Goal: Information Seeking & Learning: Learn about a topic

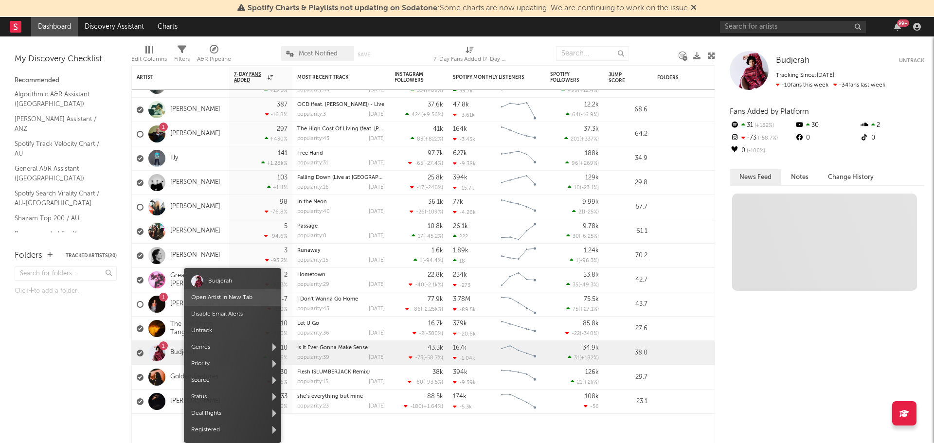
click at [220, 299] on link "Open Artist in New Tab" at bounding box center [221, 298] width 61 height 6
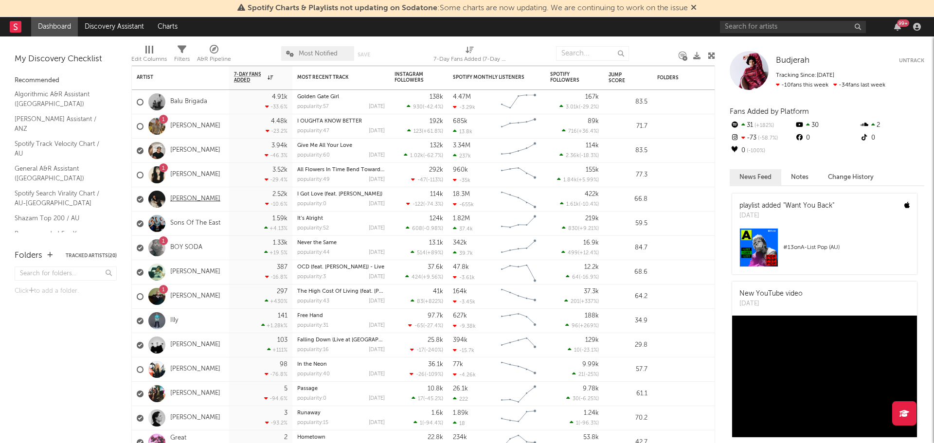
click at [177, 200] on link "[PERSON_NAME]" at bounding box center [195, 199] width 50 height 8
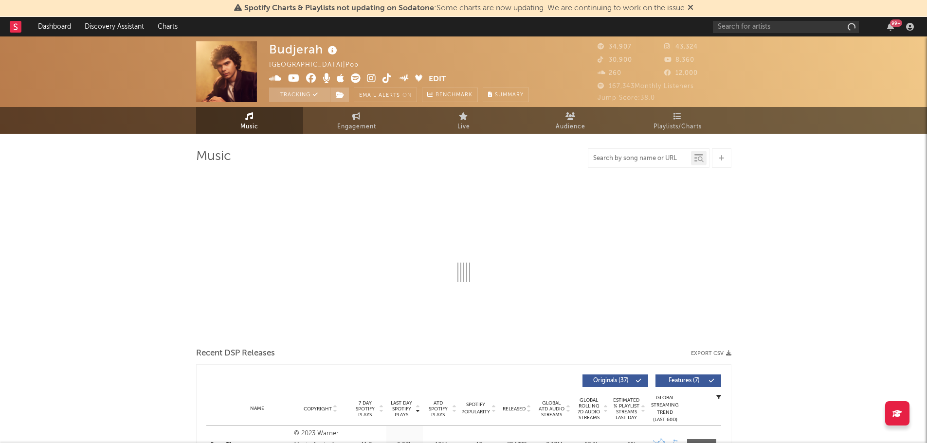
click at [650, 155] on input "text" at bounding box center [639, 159] width 103 height 8
select select "6m"
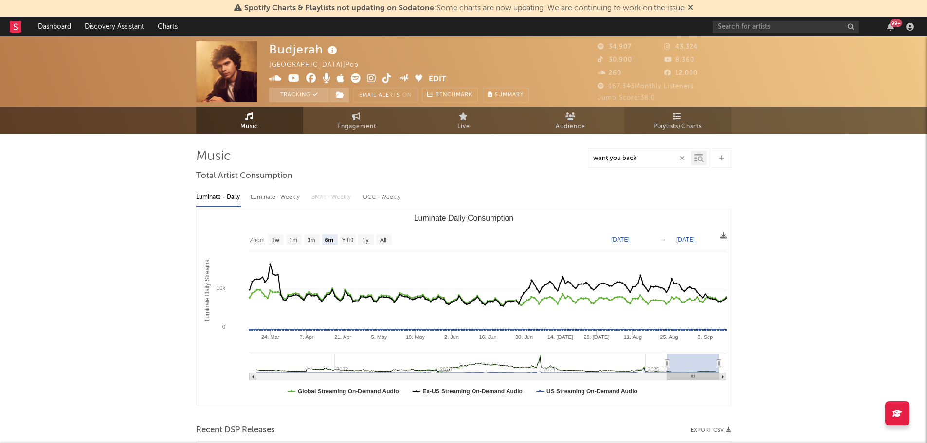
type input "want you back"
click at [664, 124] on span "Playlists/Charts" at bounding box center [677, 127] width 48 height 12
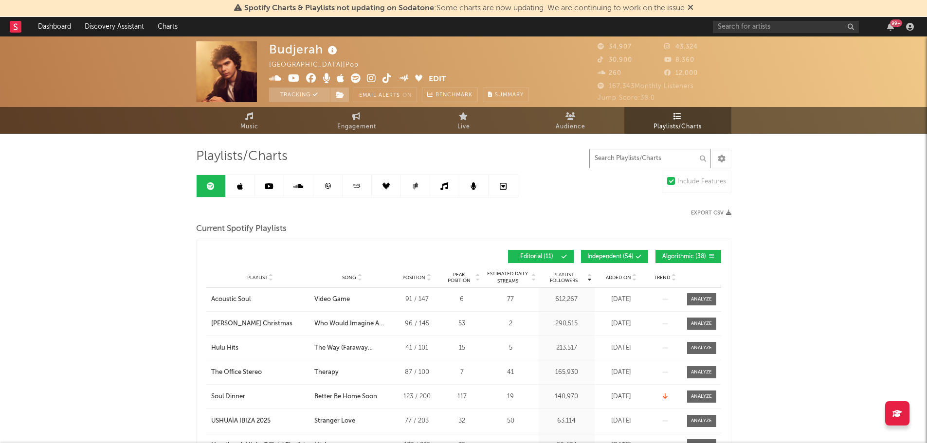
click at [626, 160] on input "text" at bounding box center [650, 158] width 122 height 19
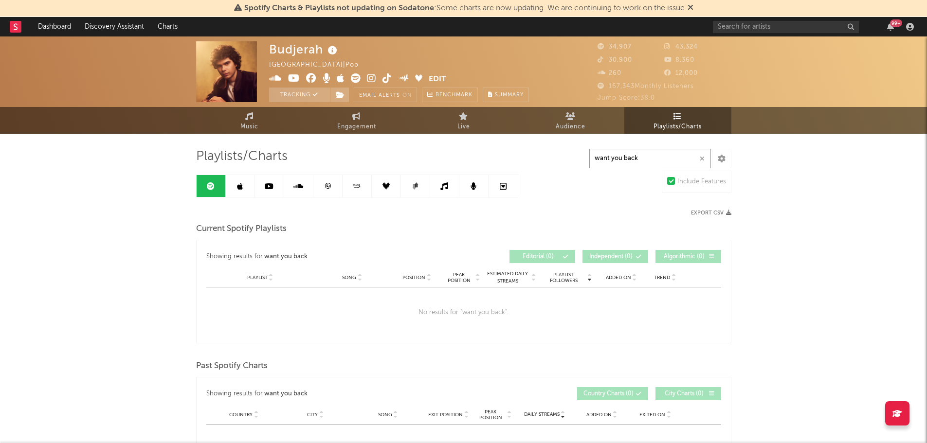
type input "want you back"
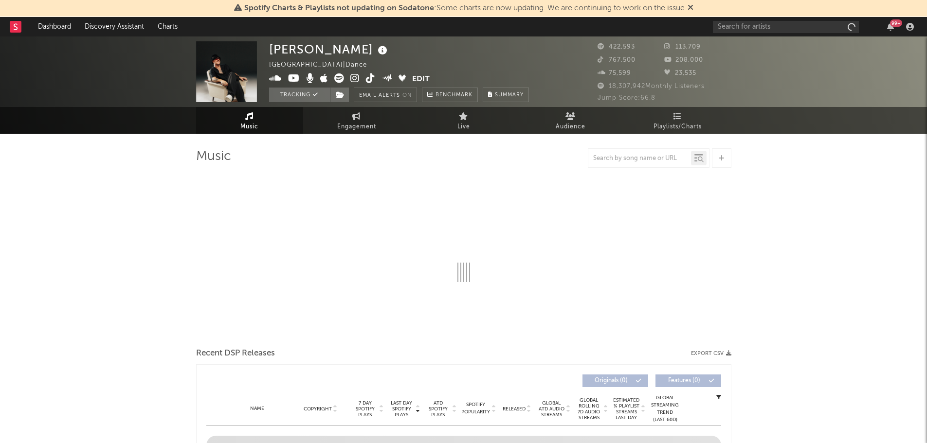
select select "6m"
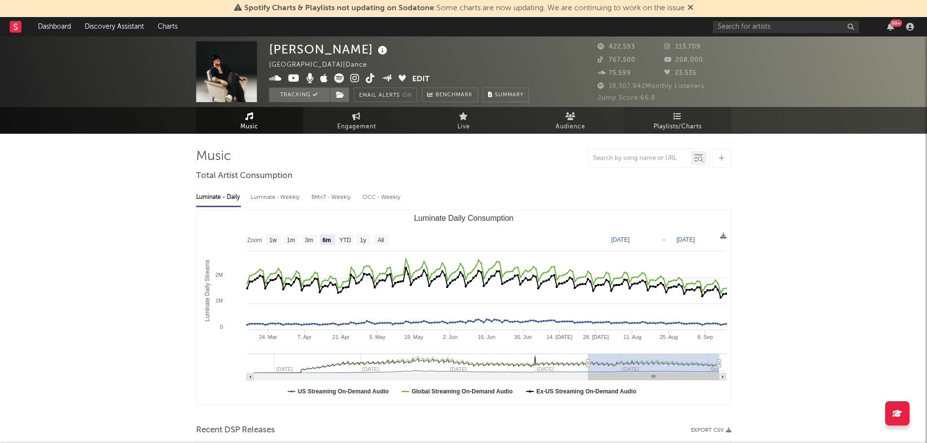
click at [668, 131] on span "Playlists/Charts" at bounding box center [677, 127] width 48 height 12
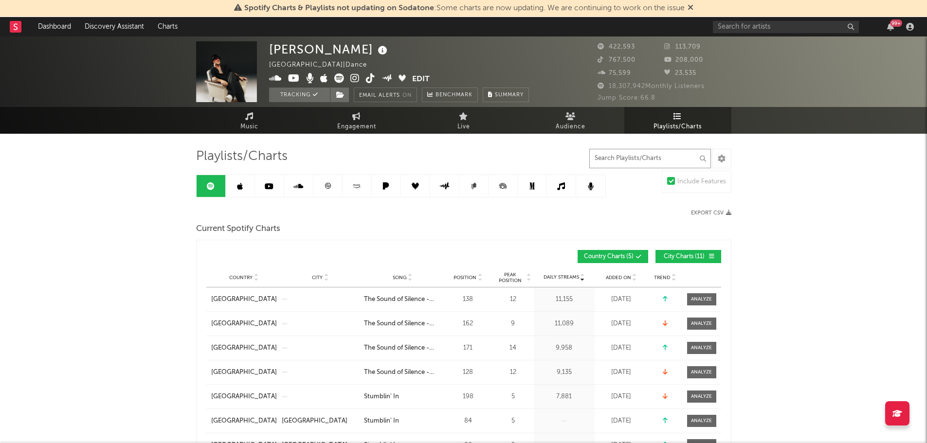
click at [616, 157] on input "text" at bounding box center [650, 158] width 122 height 19
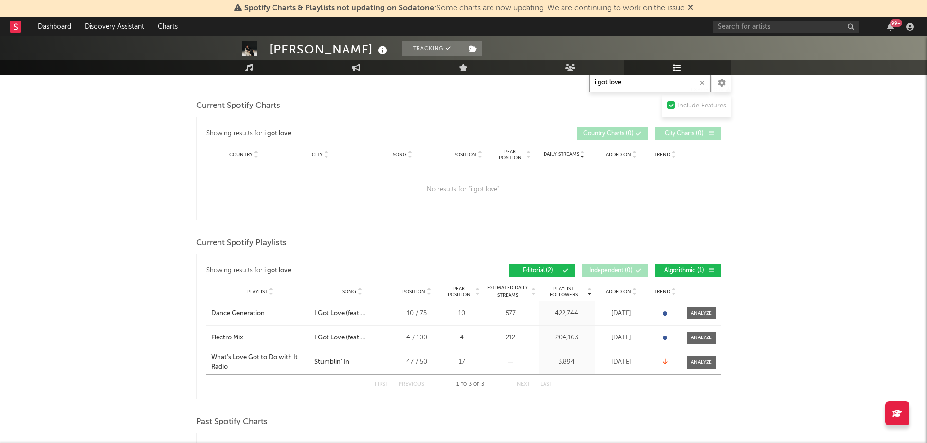
scroll to position [146, 0]
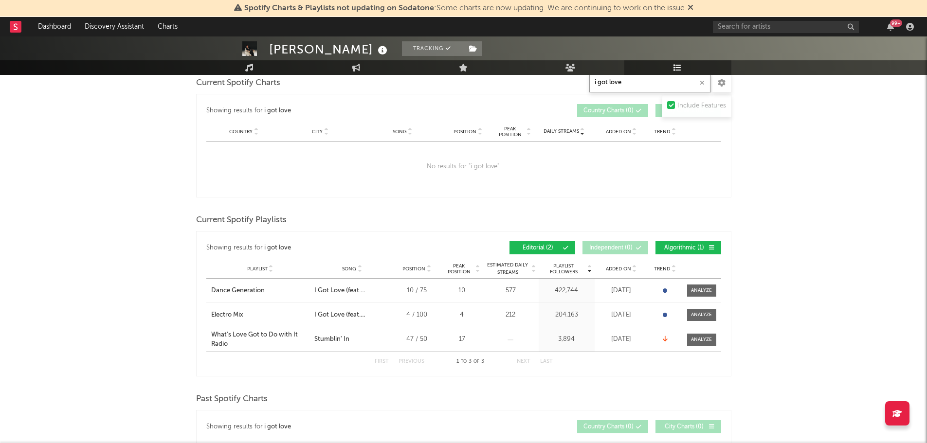
type input "i got love"
click at [236, 288] on div "Dance Generation" at bounding box center [238, 291] width 54 height 10
click at [232, 313] on div "Electro Mix" at bounding box center [227, 315] width 32 height 10
click at [831, 209] on div "CYRIL Tracking Australia | Dance Edit Tracking Email Alerts On Benchmark Summar…" at bounding box center [463, 368] width 927 height 955
